Goal: Information Seeking & Learning: Learn about a topic

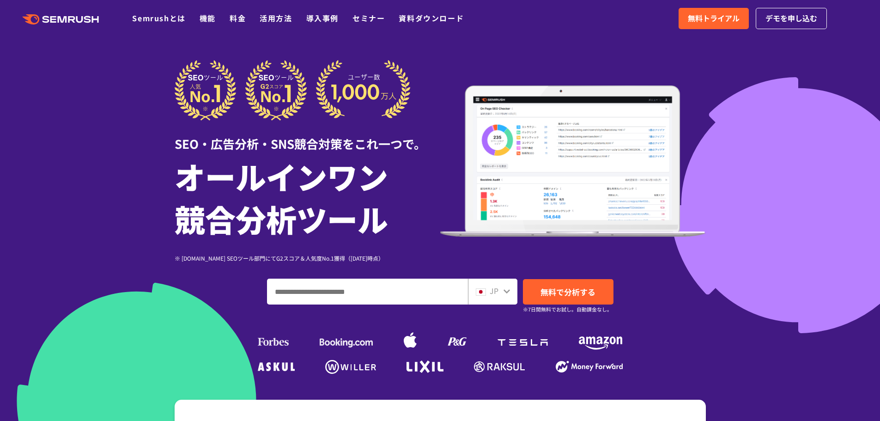
click at [391, 290] on input "ドメイン、キーワードまたはURLを入力してください" at bounding box center [367, 291] width 200 height 25
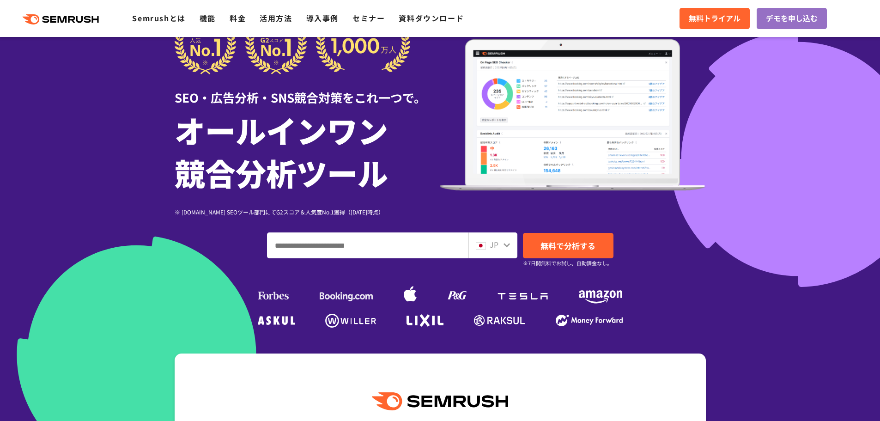
click at [357, 244] on input "ドメイン、キーワードまたはURLを入力してください" at bounding box center [367, 245] width 200 height 25
paste input "**********"
type input "**********"
click at [592, 250] on span "無料で分析する" at bounding box center [567, 246] width 55 height 12
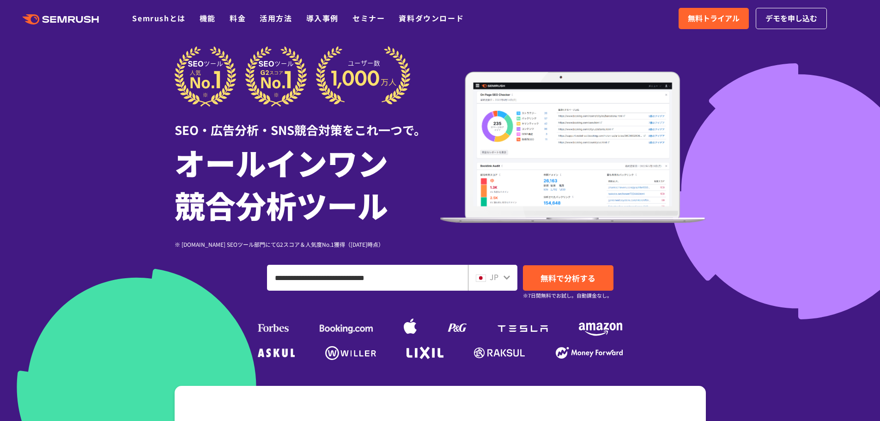
scroll to position [0, 0]
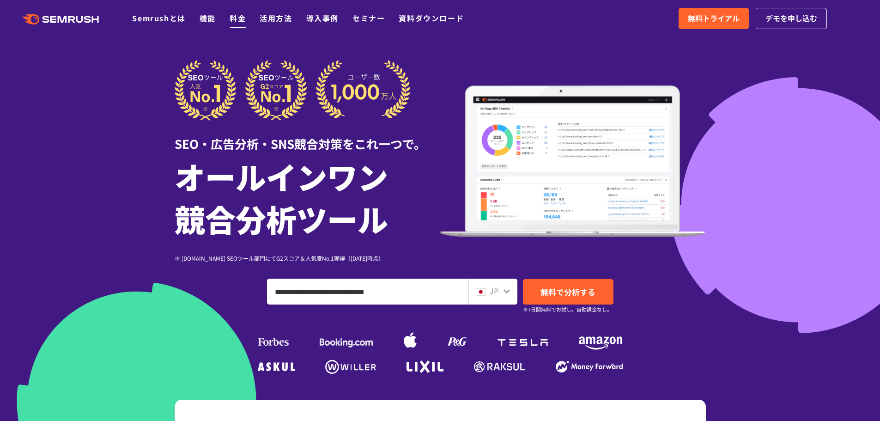
click at [237, 18] on link "料金" at bounding box center [238, 17] width 16 height 11
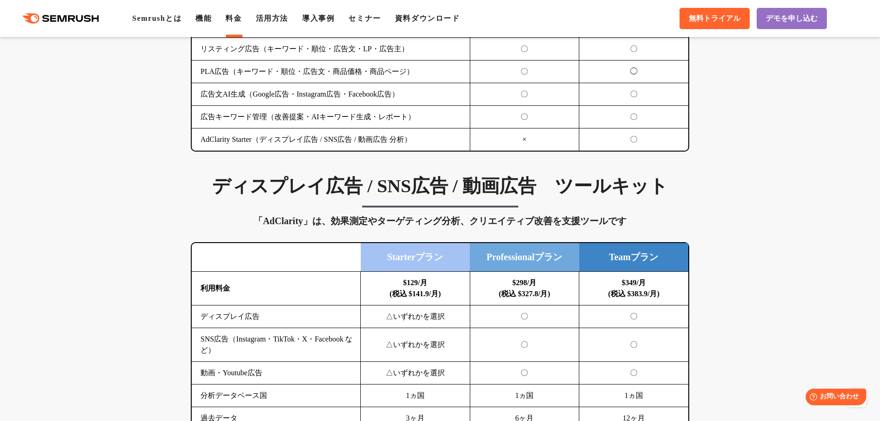
scroll to position [1155, 0]
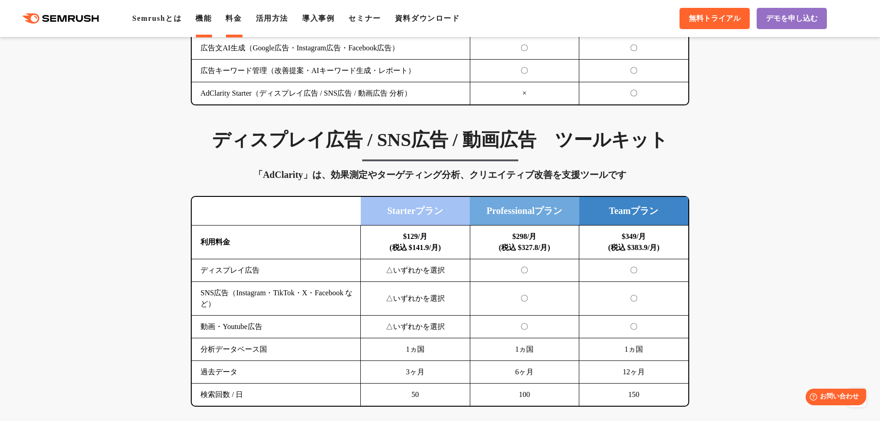
click at [203, 17] on link "機能" at bounding box center [203, 18] width 16 height 8
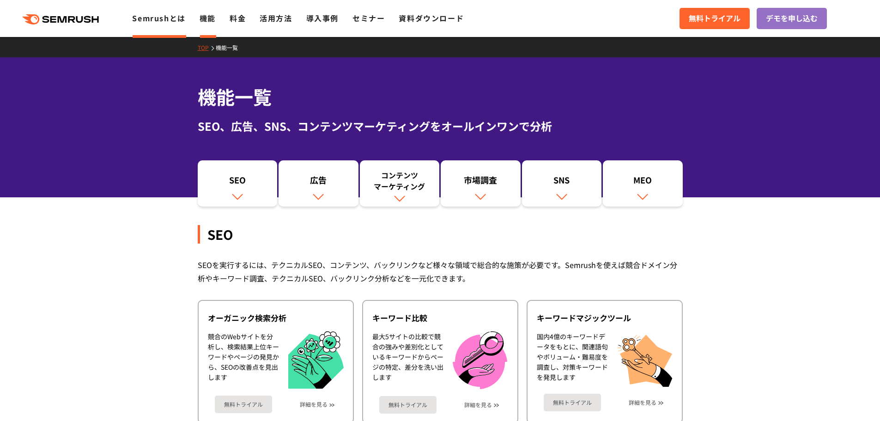
click at [175, 19] on link "Semrushとは" at bounding box center [158, 17] width 53 height 11
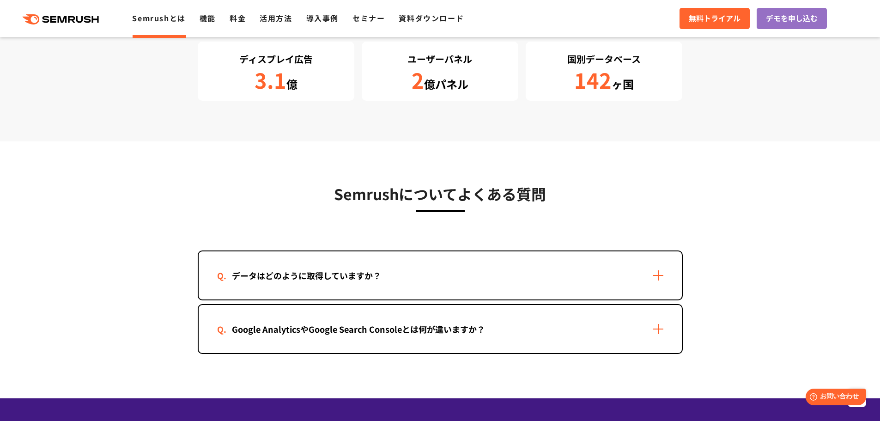
scroll to position [1801, 0]
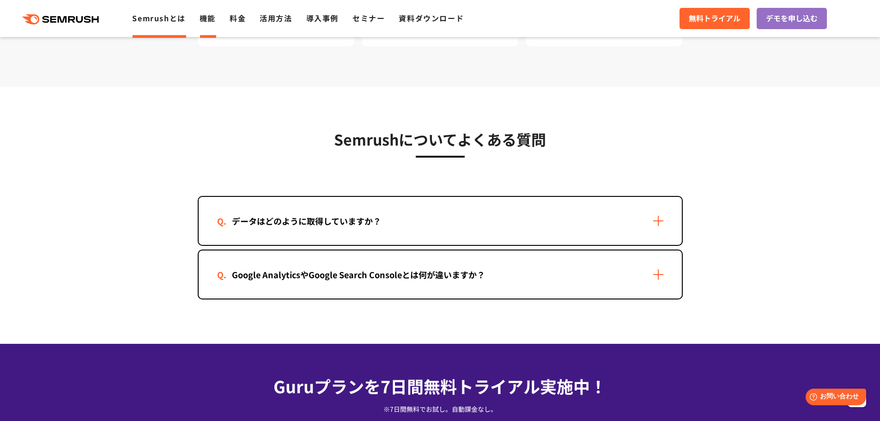
click at [207, 20] on link "機能" at bounding box center [208, 17] width 16 height 11
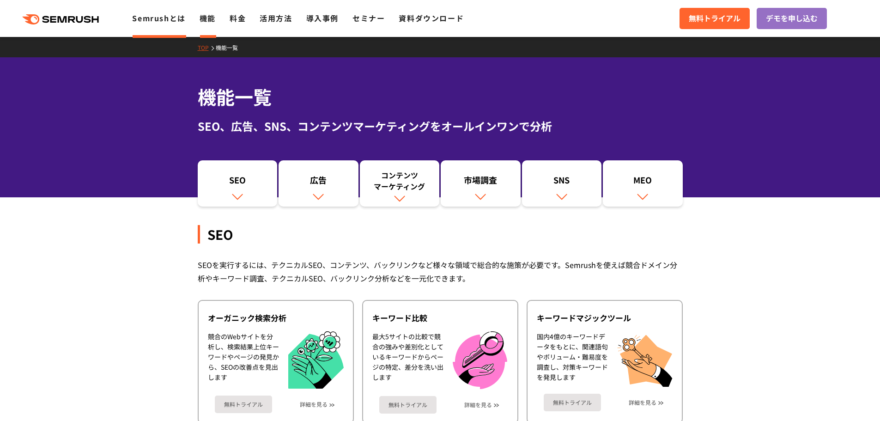
click at [156, 18] on link "Semrushとは" at bounding box center [158, 17] width 53 height 11
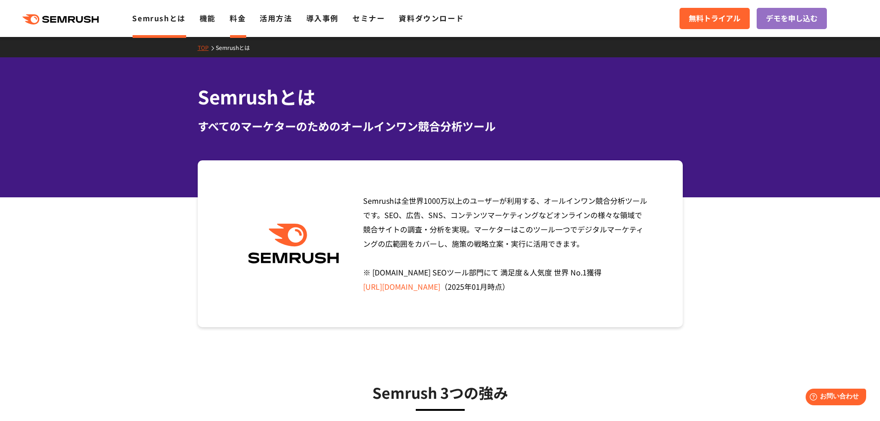
click at [234, 19] on link "料金" at bounding box center [238, 17] width 16 height 11
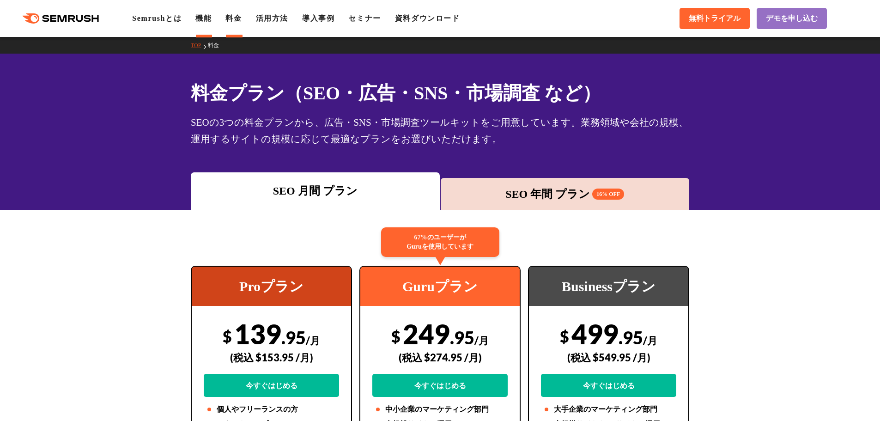
click at [201, 22] on link "機能" at bounding box center [203, 18] width 16 height 8
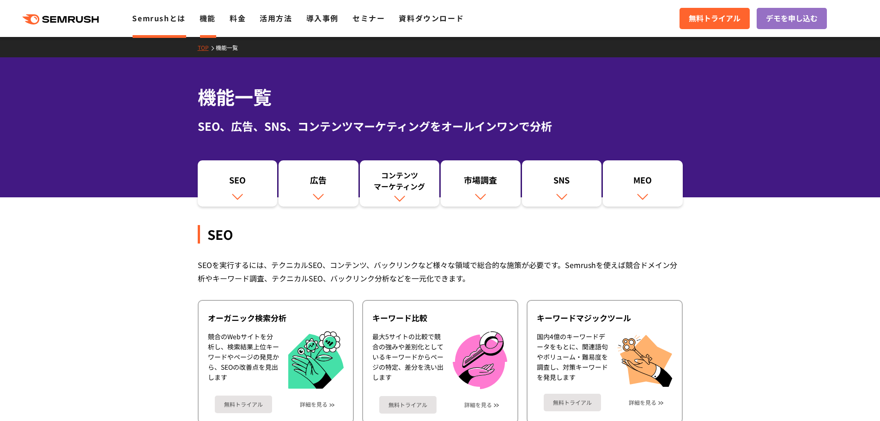
click at [169, 24] on li "Semrushとは" at bounding box center [158, 18] width 53 height 12
click at [170, 19] on link "Semrushとは" at bounding box center [158, 17] width 53 height 11
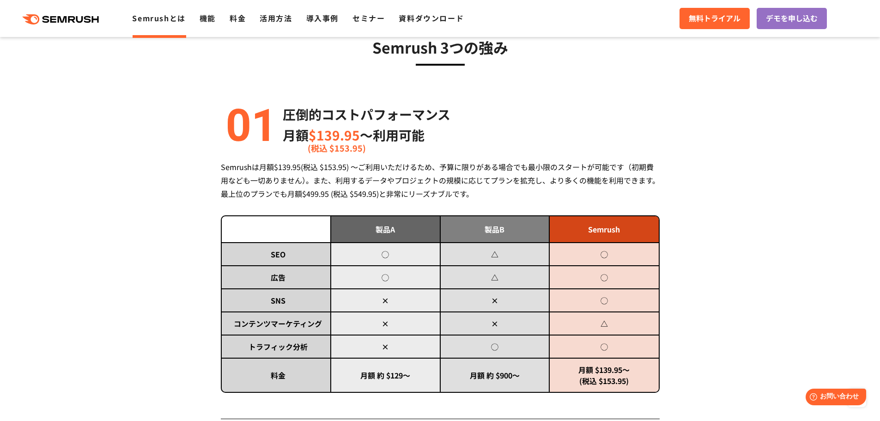
scroll to position [185, 0]
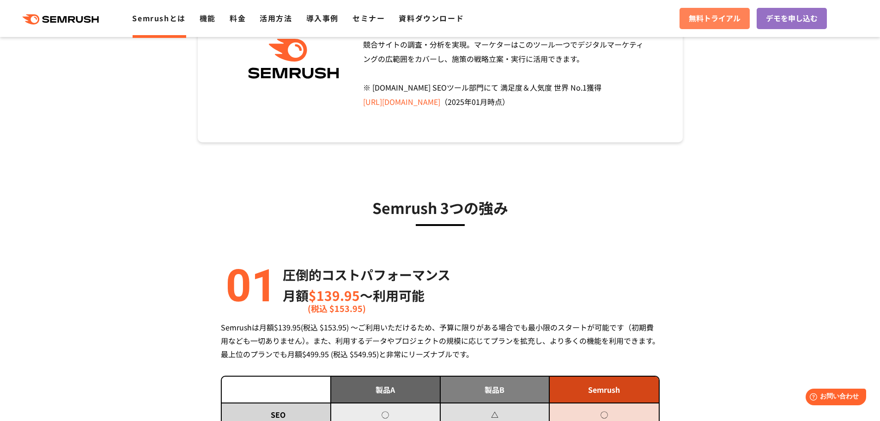
click at [720, 15] on span "無料トライアル" at bounding box center [715, 18] width 52 height 12
